Goal: Navigation & Orientation: Find specific page/section

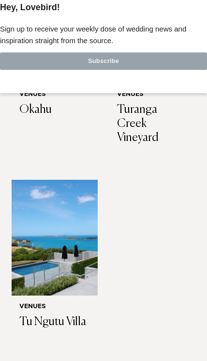
scroll to position [4588, 0]
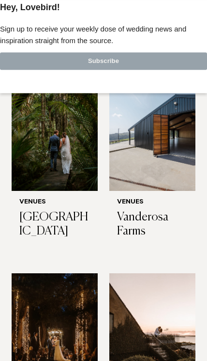
click at [203, 0] on div at bounding box center [103, 0] width 207 height 0
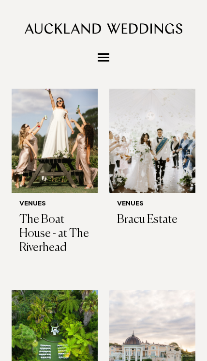
scroll to position [1094, 0]
click at [133, 209] on h6 "Venues" at bounding box center [152, 204] width 71 height 8
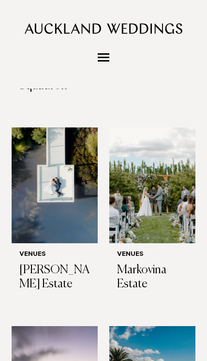
scroll to position [436, 0]
click at [135, 251] on h6 "Venues" at bounding box center [152, 255] width 71 height 8
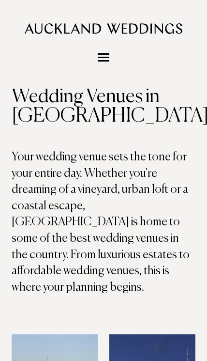
scroll to position [0, 0]
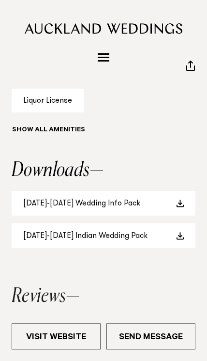
scroll to position [650, 0]
